Goal: Book appointment/travel/reservation

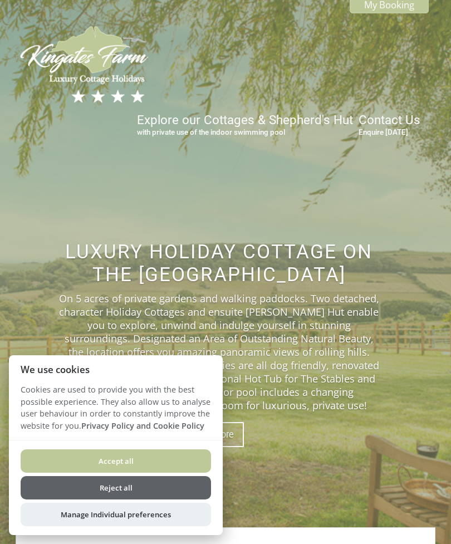
click at [171, 461] on button "Accept all" at bounding box center [116, 460] width 190 height 23
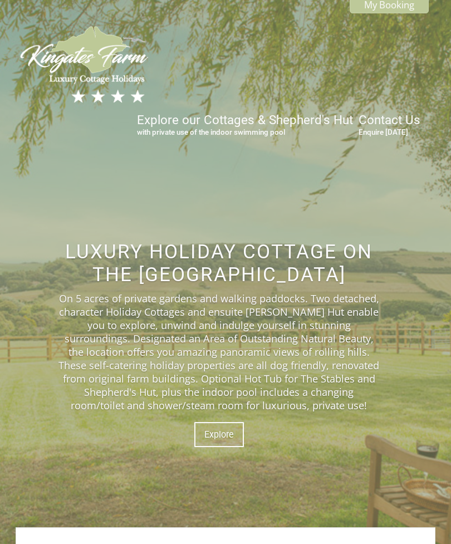
click at [300, 476] on div "Luxury Holiday Cottage on The [GEOGRAPHIC_DATA] On 5 acres of private gardens a…" at bounding box center [219, 342] width 406 height 403
click at [216, 445] on link "Explore" at bounding box center [219, 434] width 50 height 25
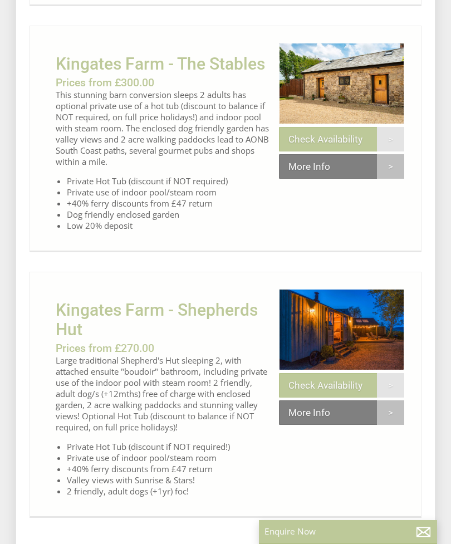
scroll to position [688, 0]
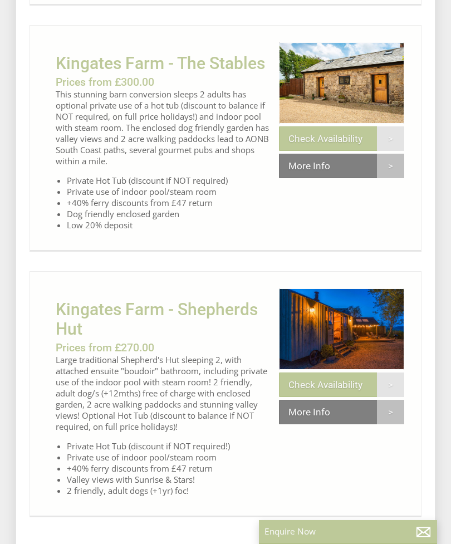
click at [339, 157] on link "More Info" at bounding box center [341, 166] width 125 height 24
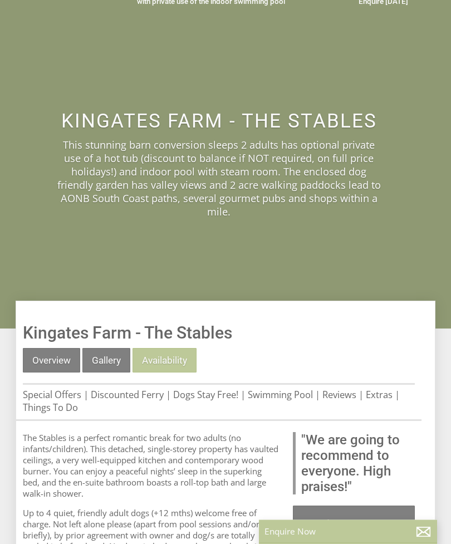
scroll to position [45, 0]
